Goal: Check status

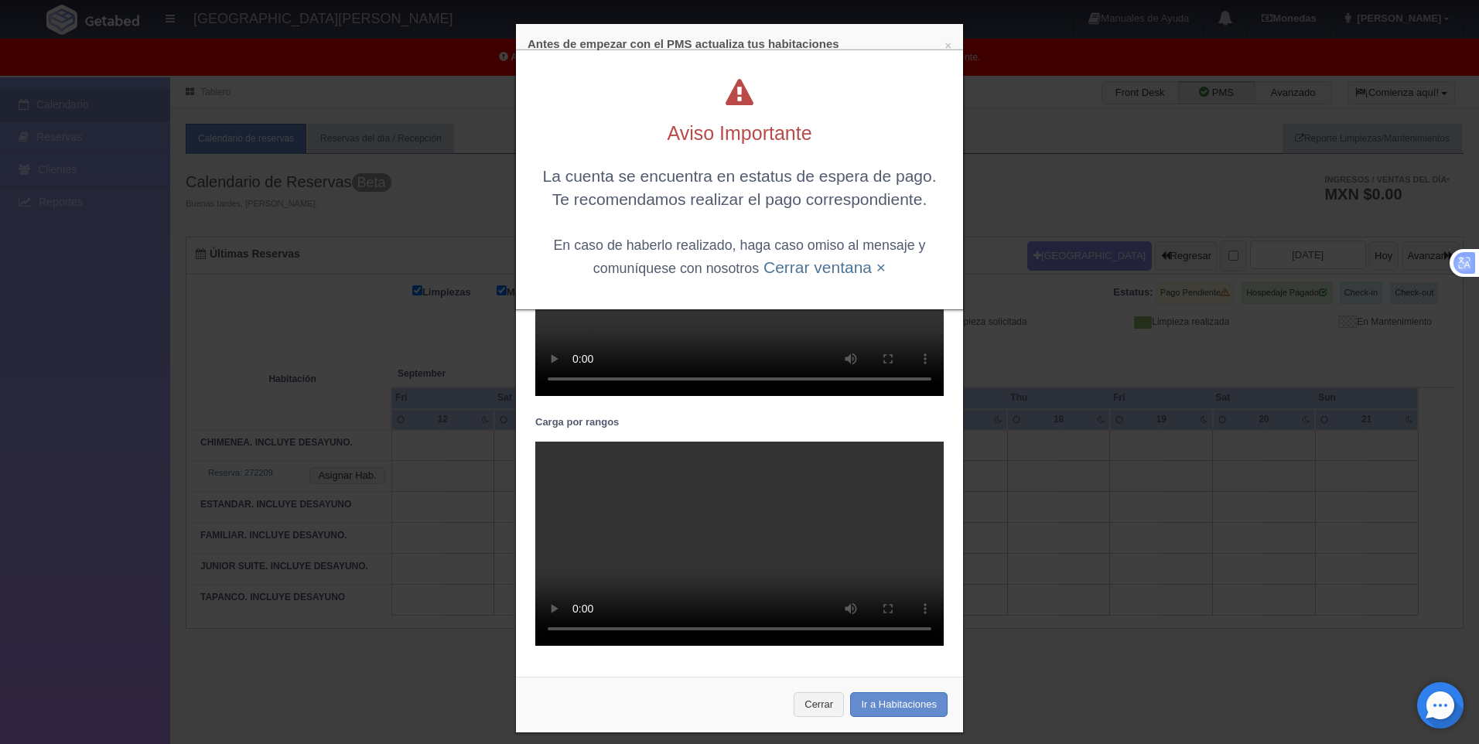
click at [940, 40] on div "Aviso Importante La cuenta se encuentra en estatus de espera de pago. Te recome…" at bounding box center [739, 166] width 464 height 333
click at [940, 43] on div "Aviso Importante La cuenta se encuentra en estatus de espera de pago. Te recome…" at bounding box center [739, 166] width 464 height 333
click at [940, 44] on div "Aviso Importante La cuenta se encuentra en estatus de espera de pago. Te recome…" at bounding box center [739, 166] width 464 height 333
click at [933, 50] on div "Aviso Importante La cuenta se encuentra en estatus de espera de pago. Te recome…" at bounding box center [739, 179] width 447 height 259
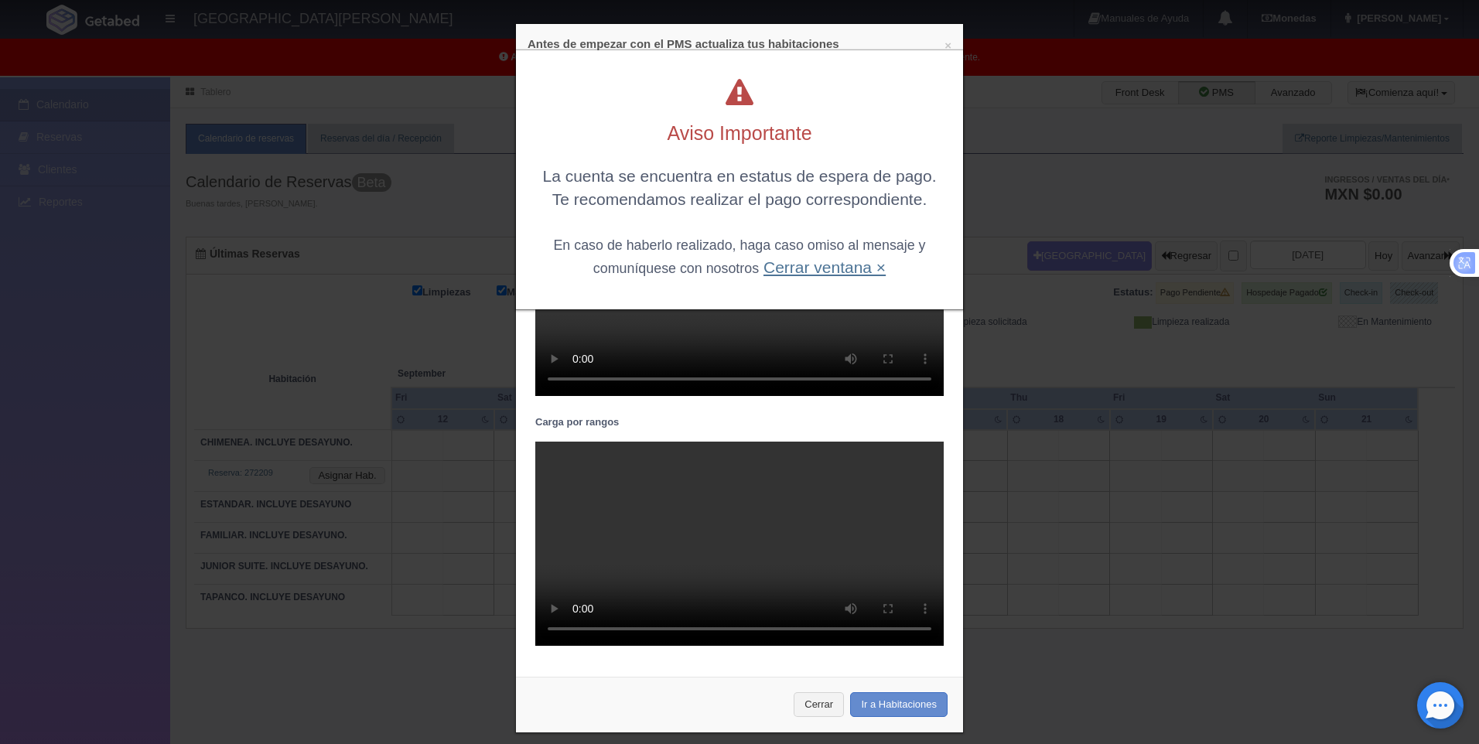
click at [795, 267] on link "Cerrar ventana ×" at bounding box center [824, 267] width 122 height 18
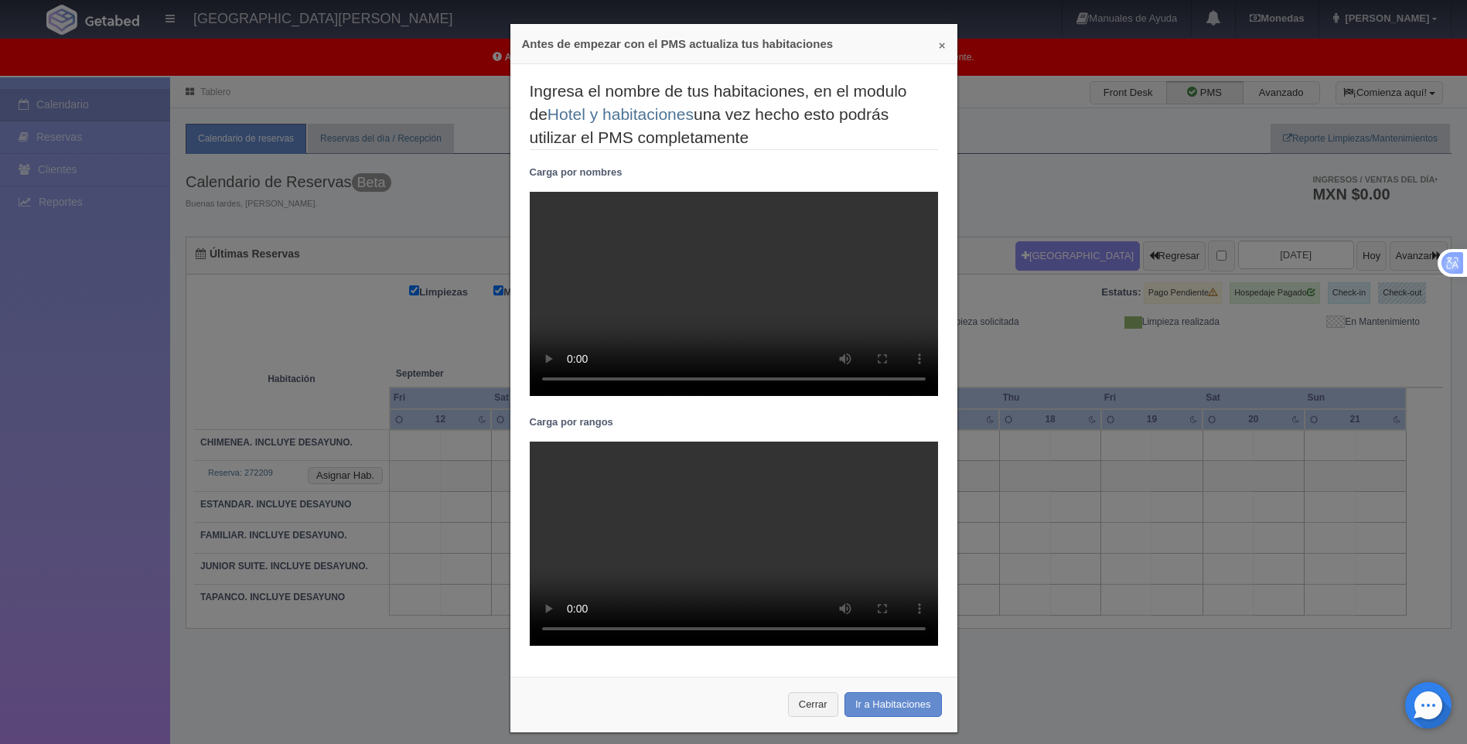
click at [939, 44] on button "×" at bounding box center [942, 45] width 7 height 12
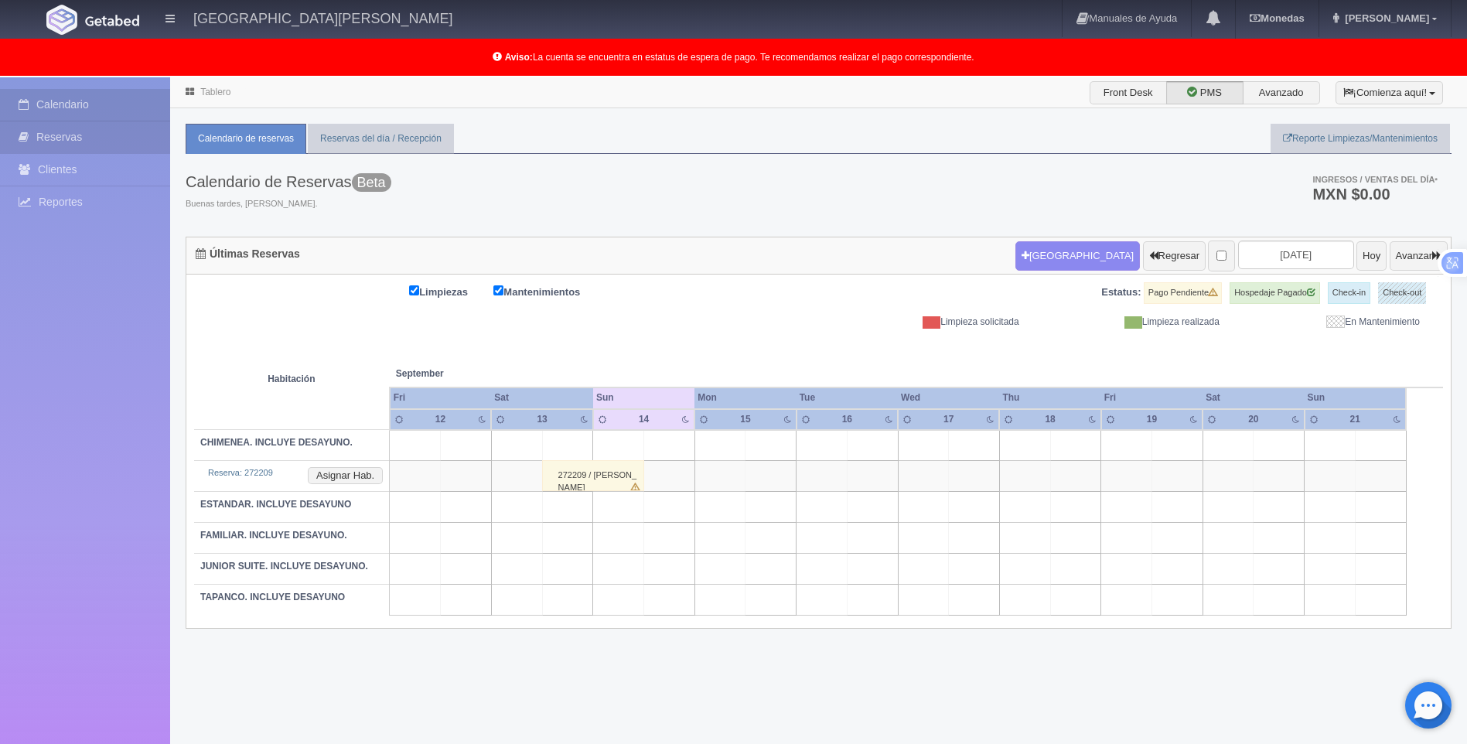
click at [89, 135] on link "Reservas" at bounding box center [85, 137] width 170 height 32
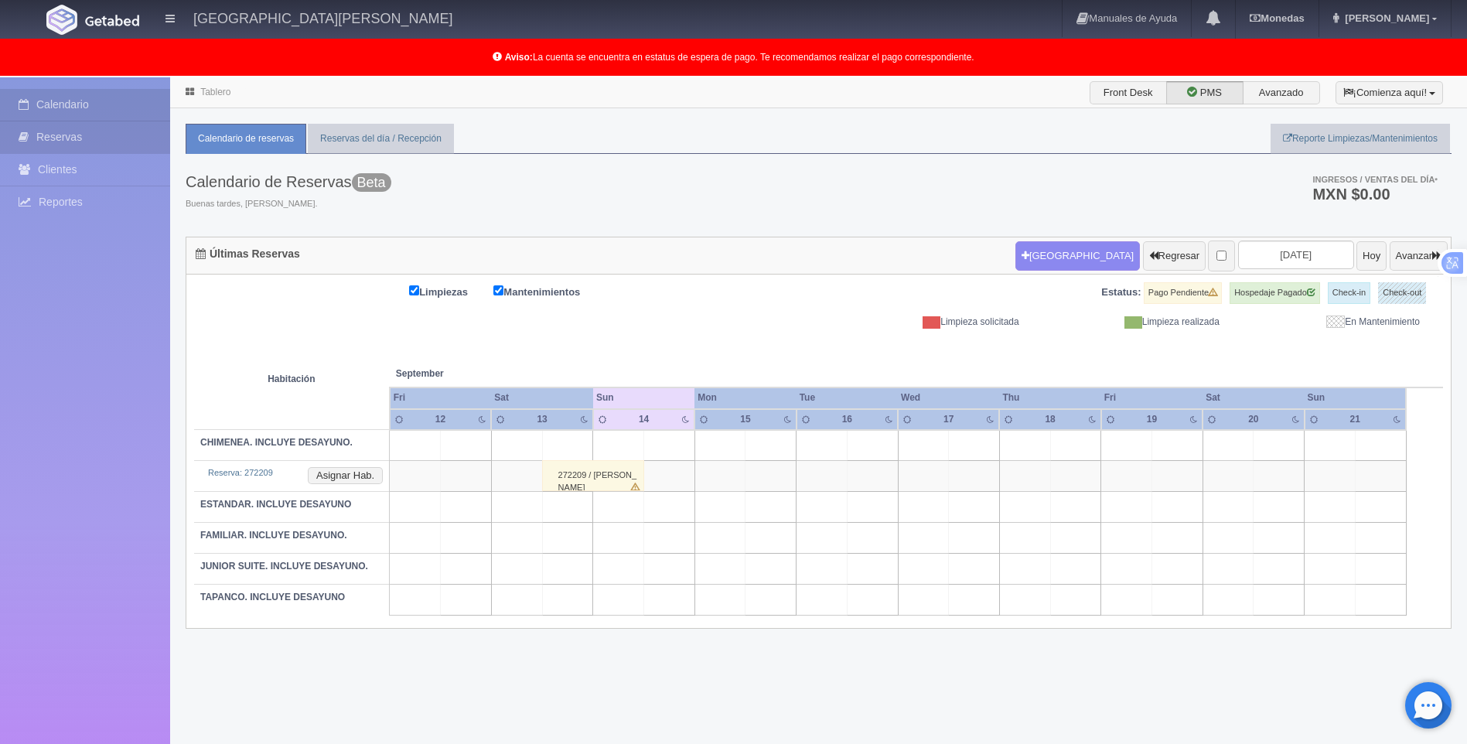
click at [89, 135] on link "Reservas" at bounding box center [85, 137] width 170 height 32
click at [85, 137] on link "Reservas" at bounding box center [85, 137] width 170 height 32
click at [78, 139] on link "Reservas" at bounding box center [85, 137] width 170 height 32
